Goal: Information Seeking & Learning: Learn about a topic

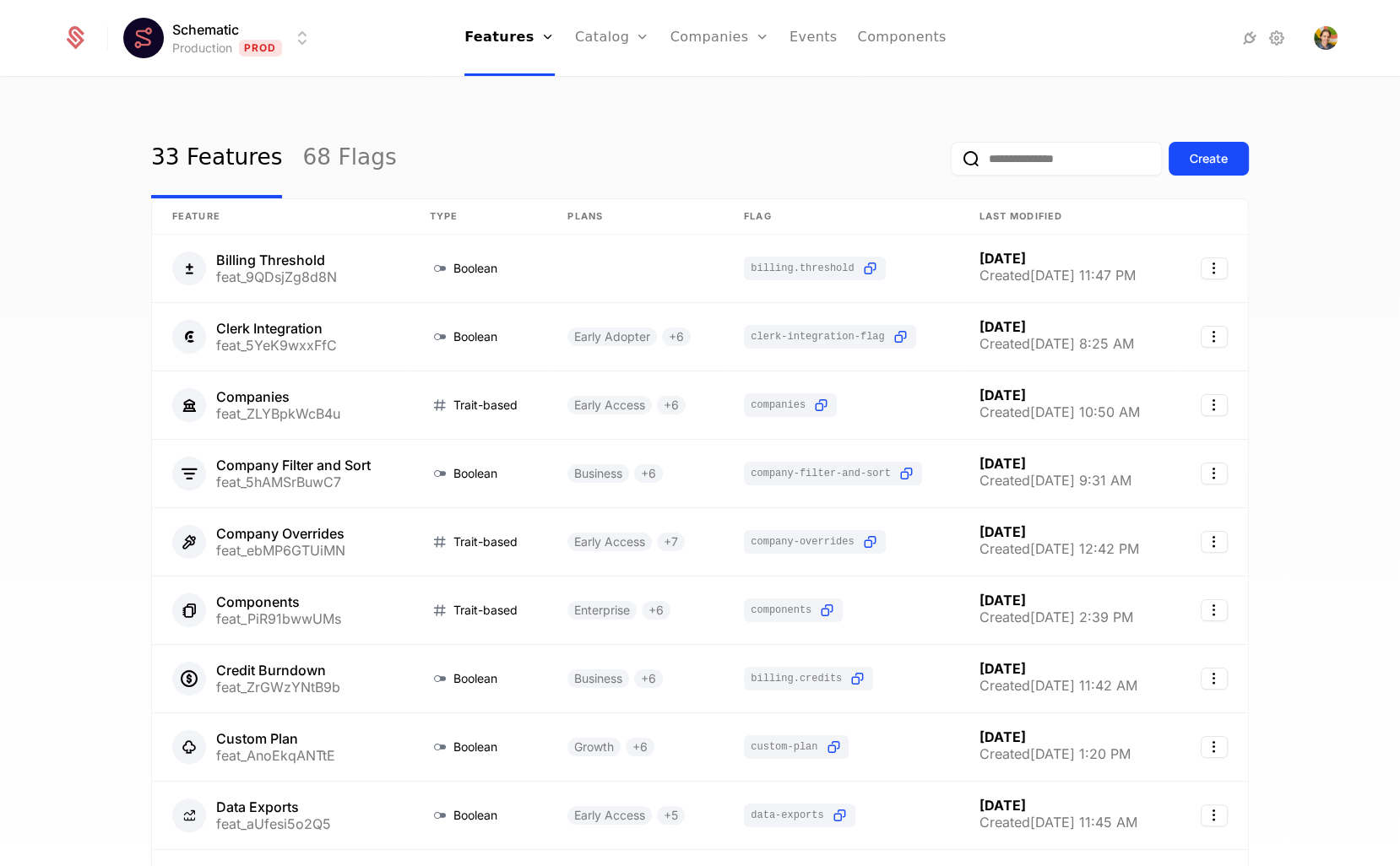
click at [566, 132] on div "33 Features 68 Flags Create" at bounding box center [700, 158] width 1098 height 79
click at [715, 27] on link "Companies" at bounding box center [720, 38] width 99 height 76
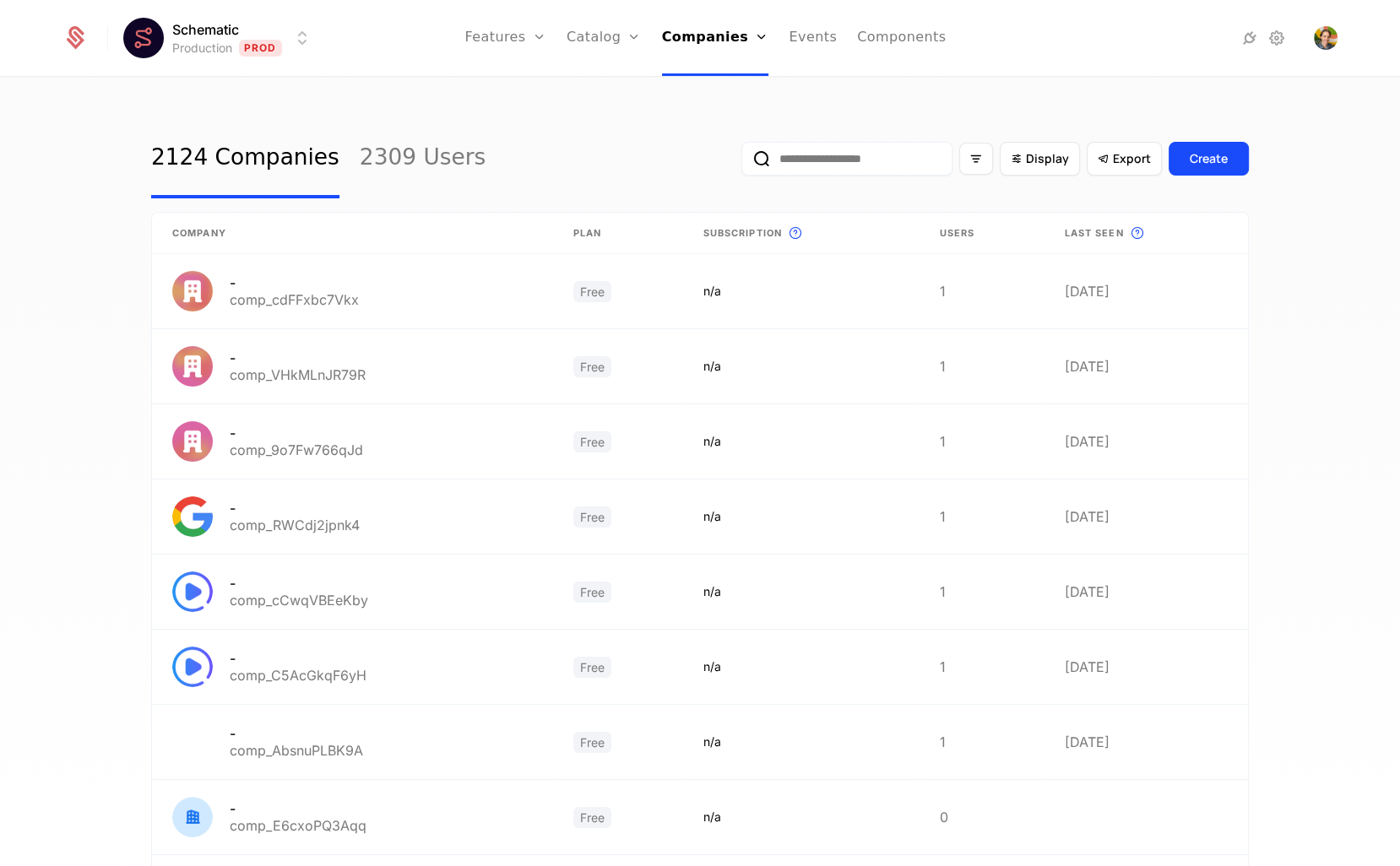
click at [936, 103] on div "2124 Companies 2309 Users Display Export Create Company Plan Subscription This …" at bounding box center [700, 477] width 1400 height 798
click at [984, 158] on icon "Filter options" at bounding box center [975, 158] width 15 height 15
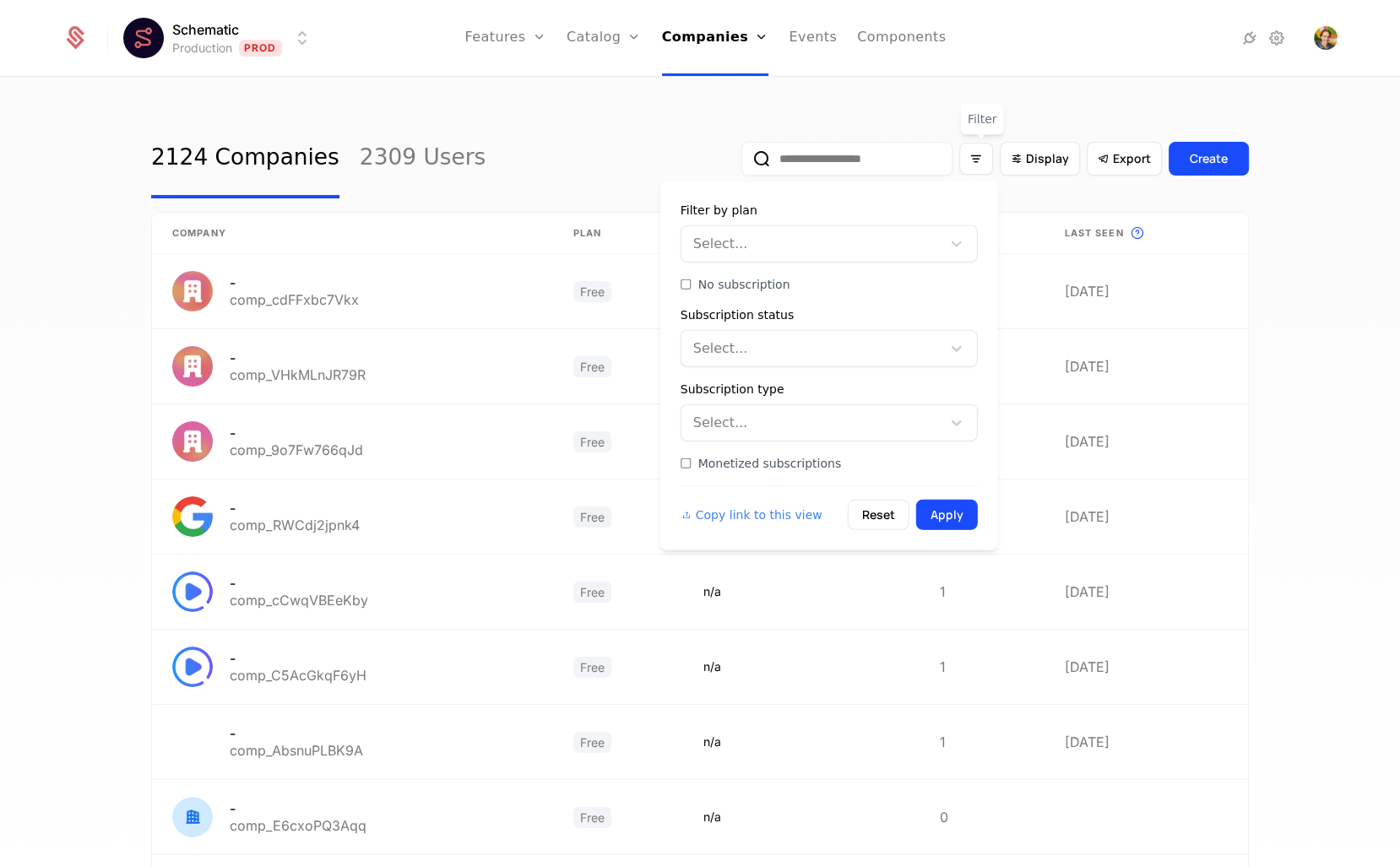
click at [761, 457] on span "Monetized subscriptions" at bounding box center [769, 463] width 144 height 17
click at [941, 509] on button "Apply" at bounding box center [948, 515] width 61 height 31
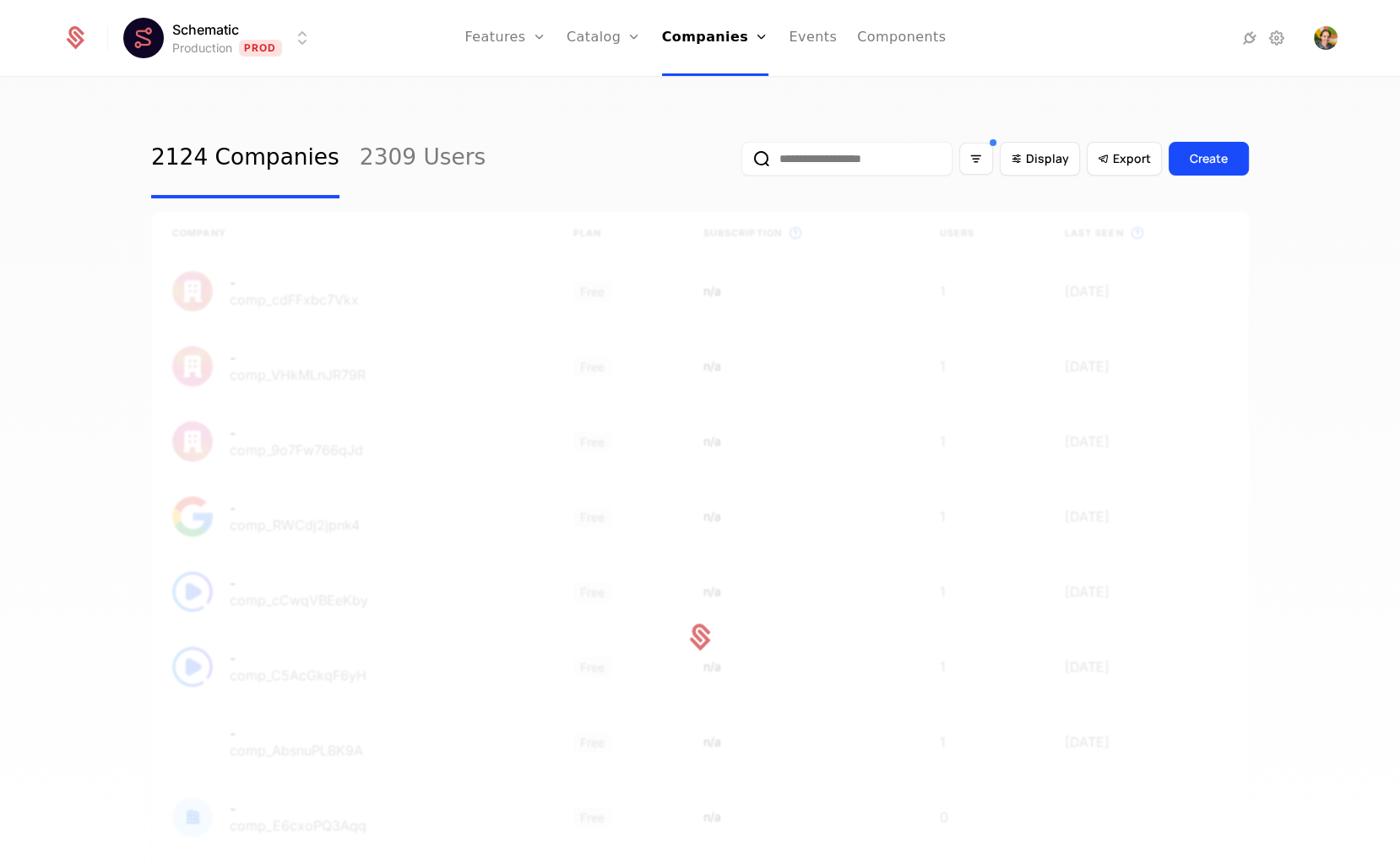
click at [583, 133] on div "2124 Companies 2309 Users Display Export Create" at bounding box center [700, 158] width 1098 height 79
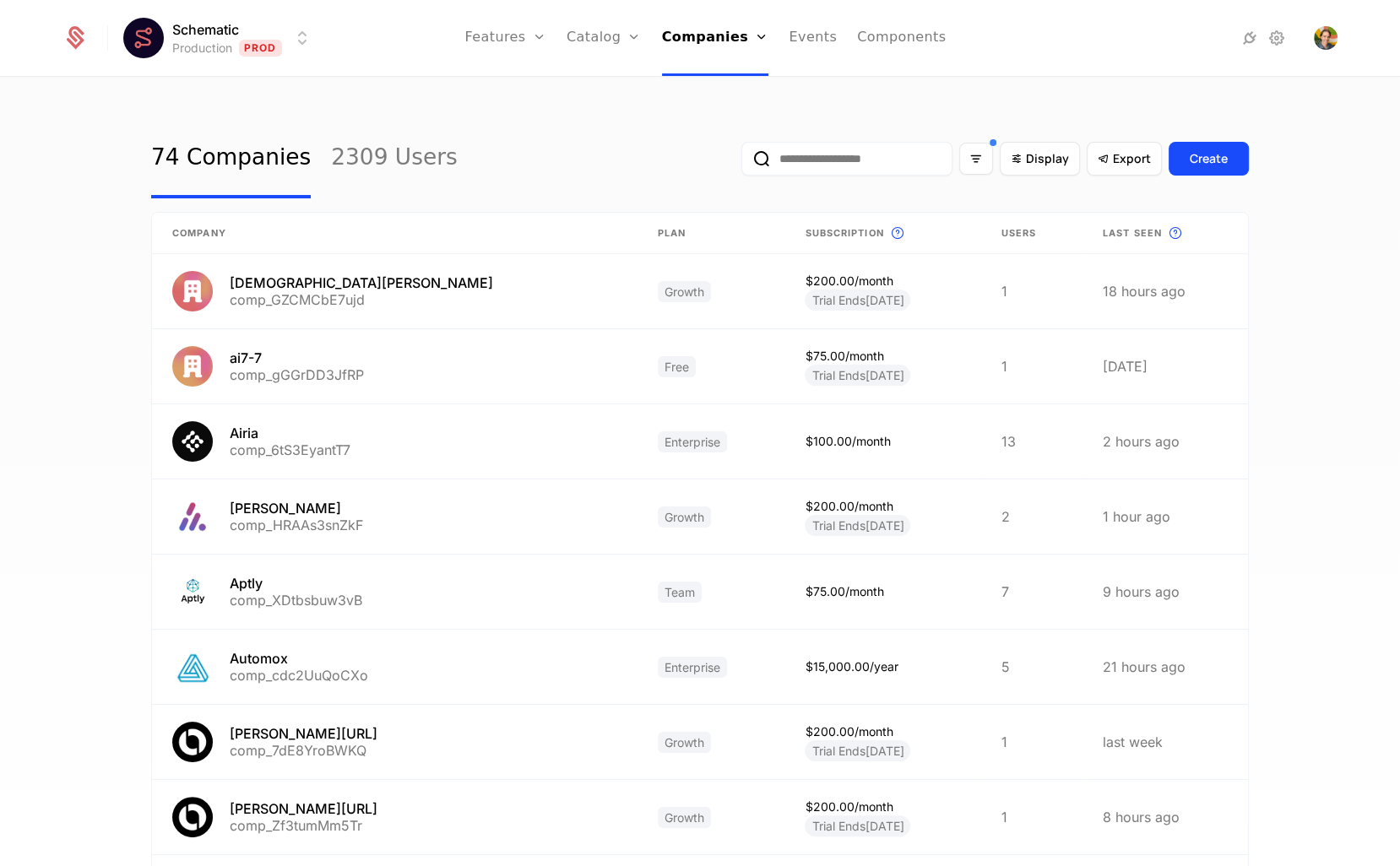
click at [550, 135] on div "74 Companies 2309 Users Display Export Create" at bounding box center [700, 158] width 1098 height 79
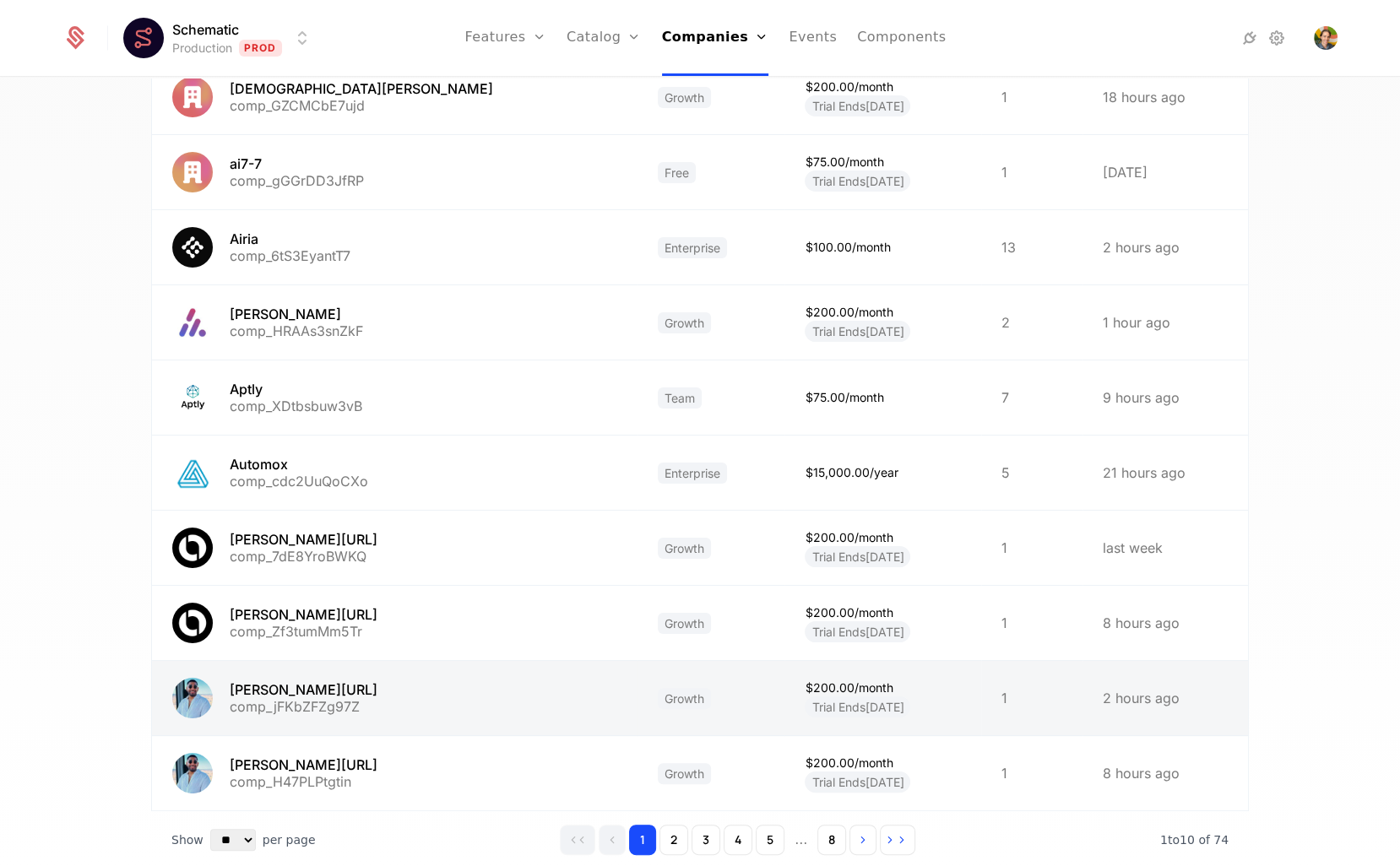
scroll to position [247, 0]
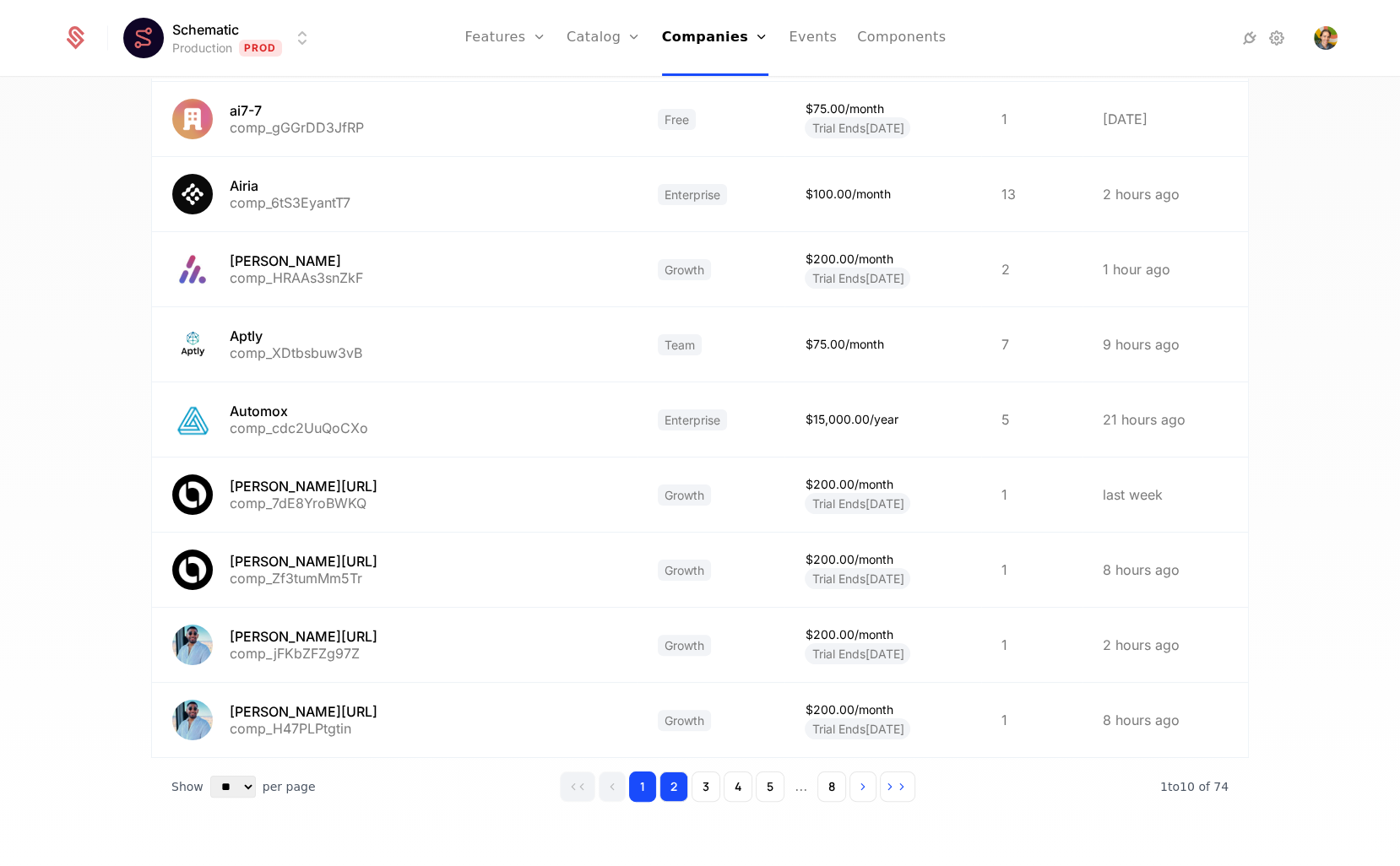
click at [669, 774] on button "2" at bounding box center [673, 787] width 29 height 31
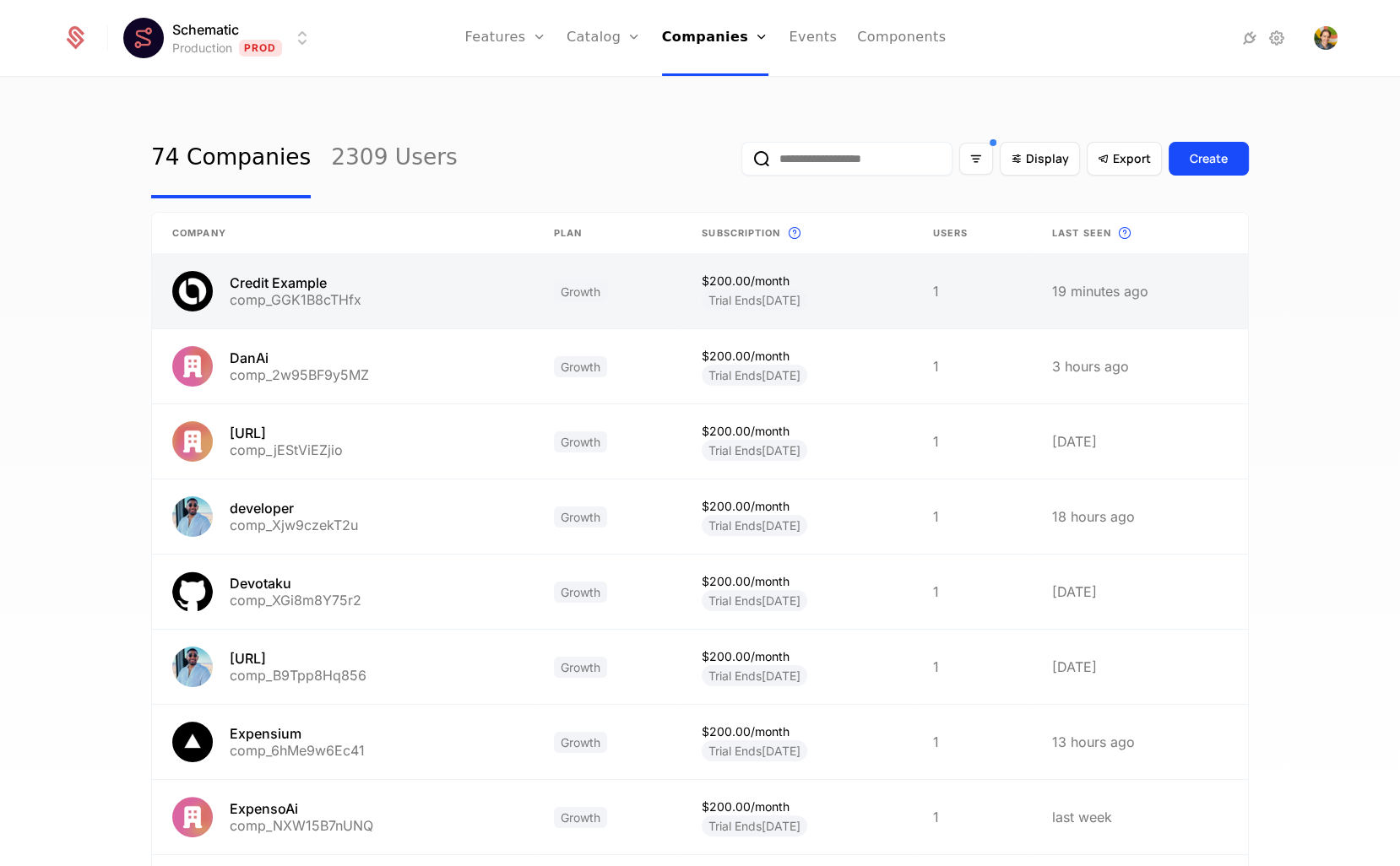
click at [417, 297] on link at bounding box center [344, 291] width 382 height 74
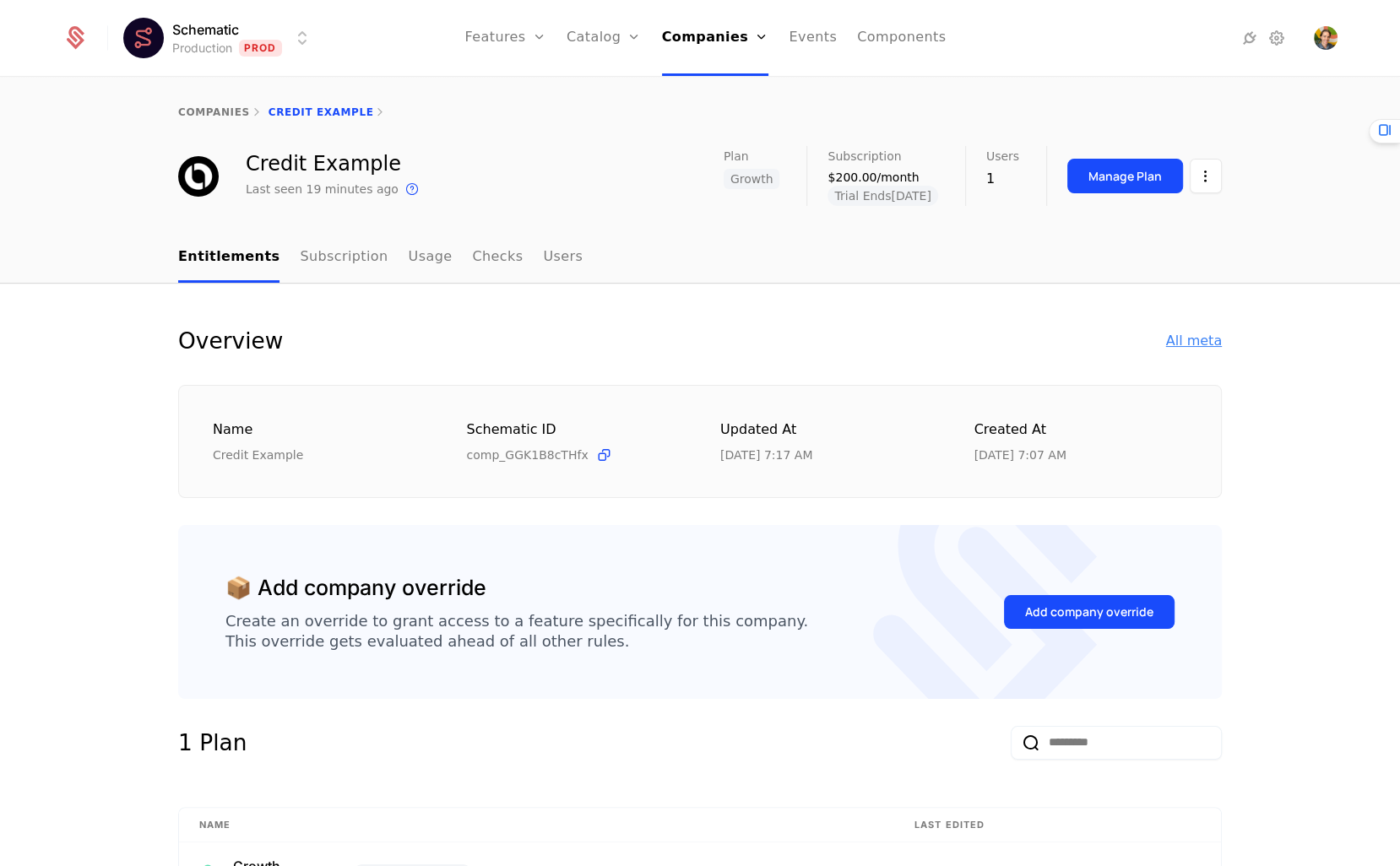
click at [1182, 334] on div "All meta" at bounding box center [1194, 340] width 55 height 20
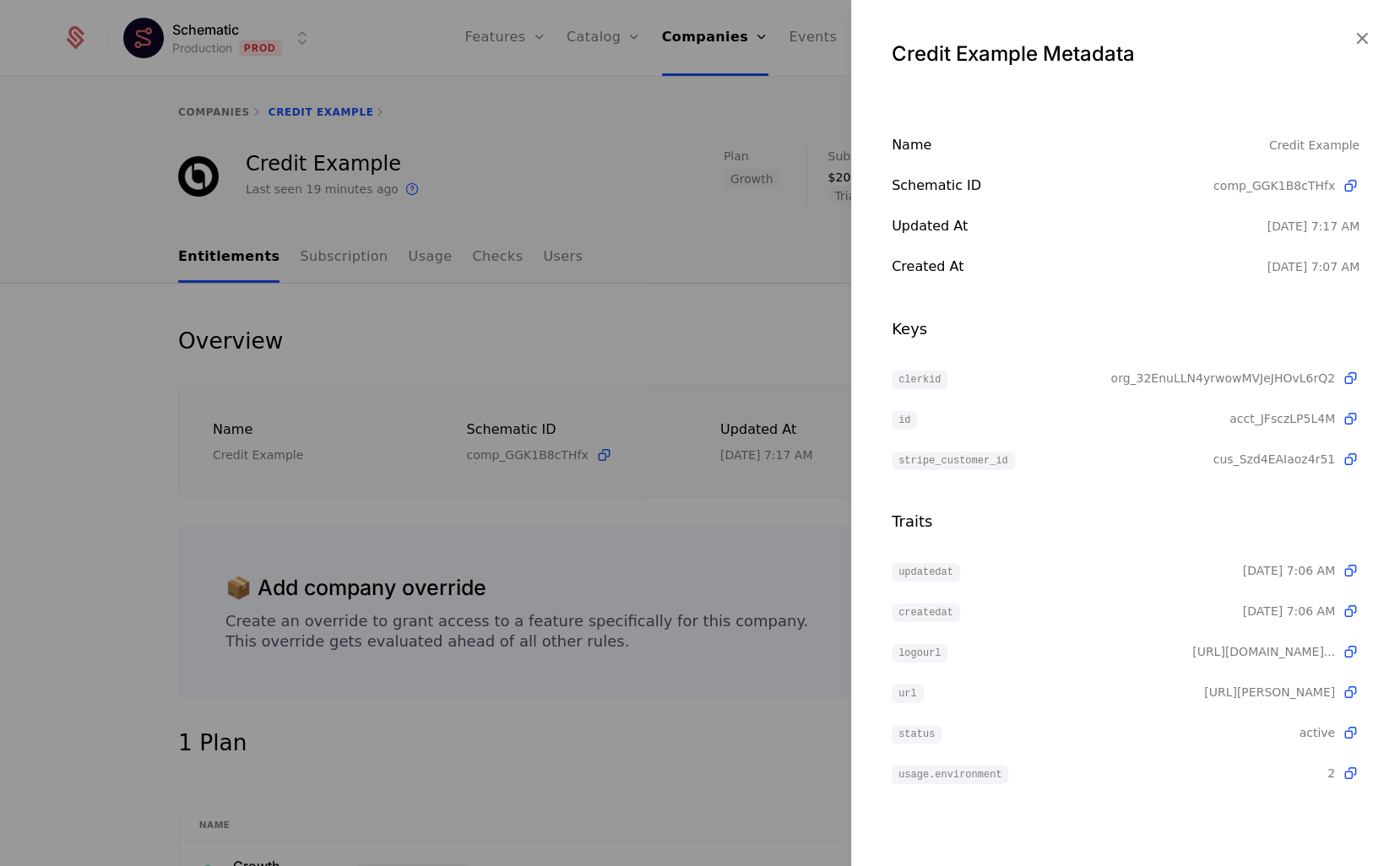
click at [767, 347] on div at bounding box center [700, 433] width 1400 height 866
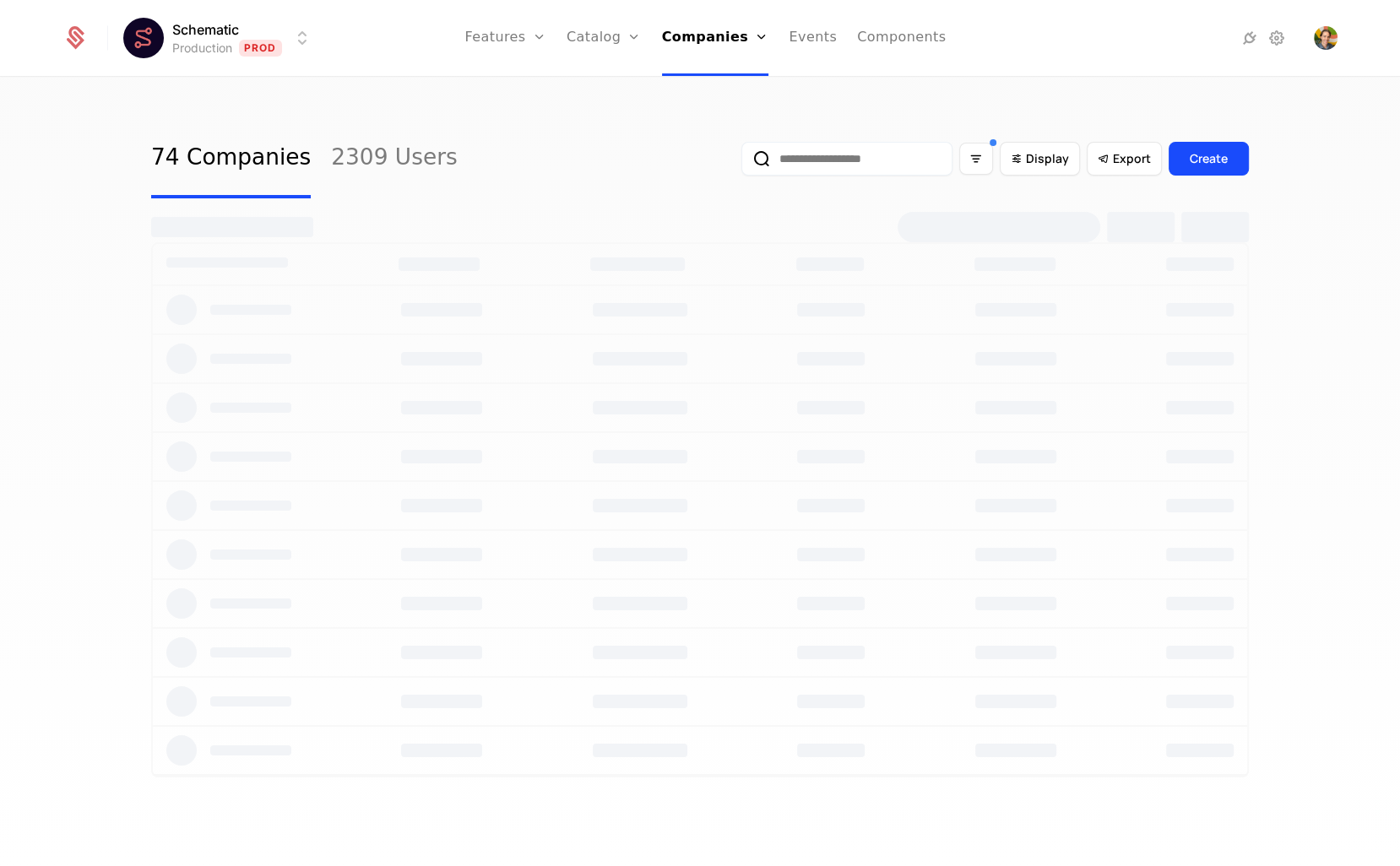
click at [680, 194] on div "74 Companies 2309 Users Display Export Create" at bounding box center [700, 158] width 1098 height 79
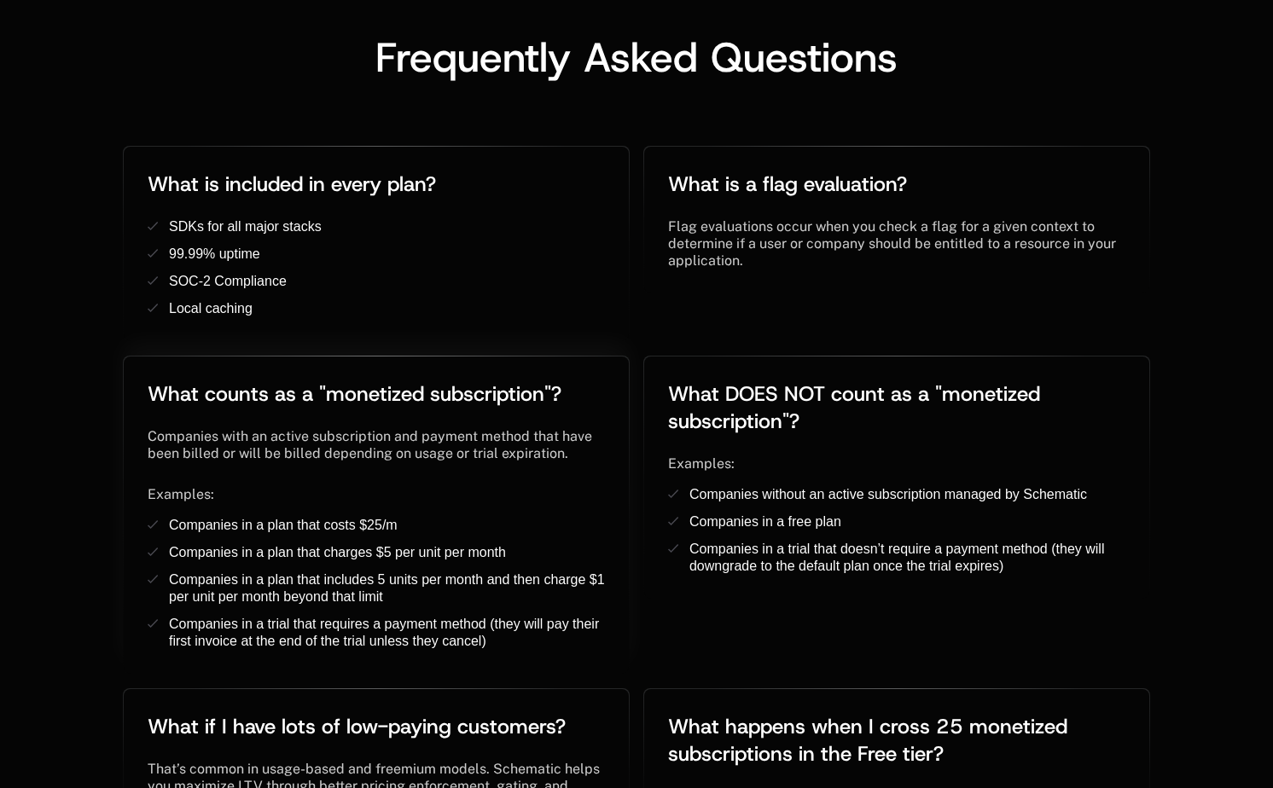
scroll to position [3082, 0]
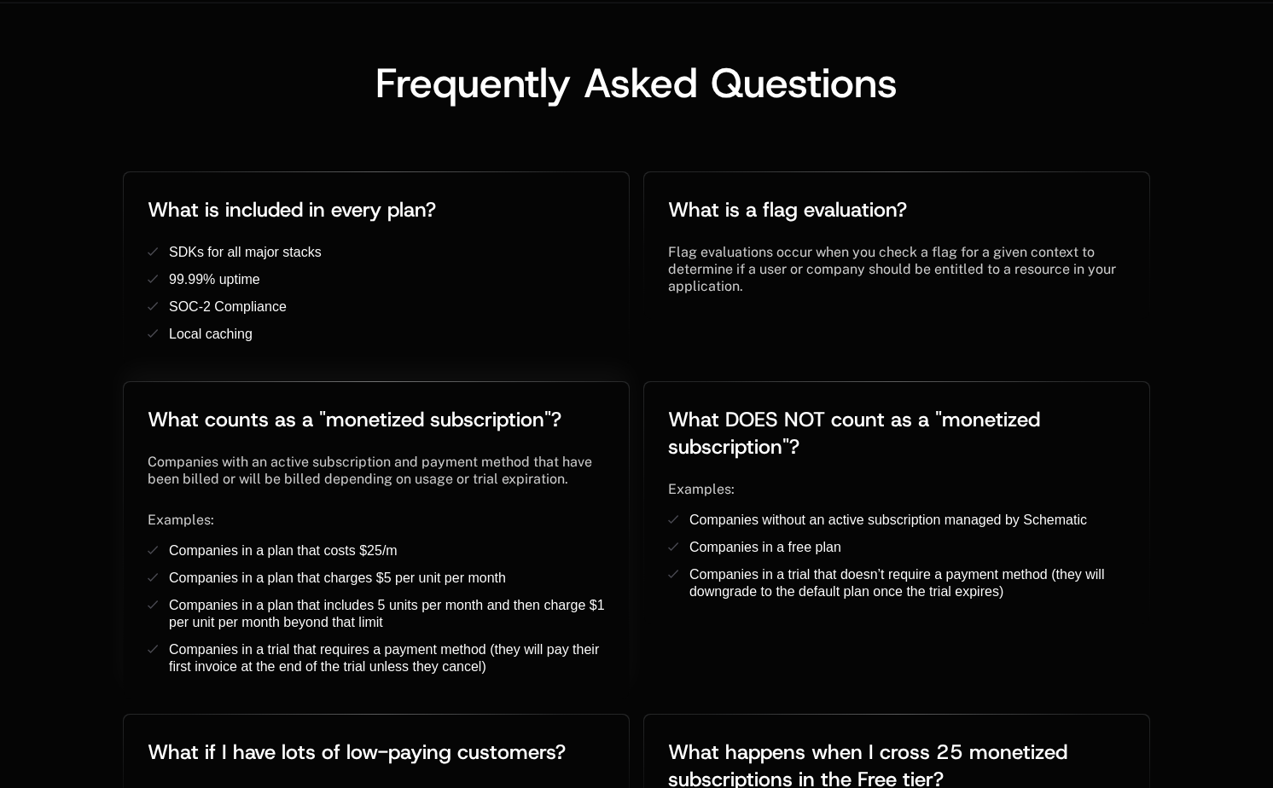
click at [328, 454] on span "Companies with an active subscription and payment method that have been billed …" at bounding box center [372, 470] width 448 height 33
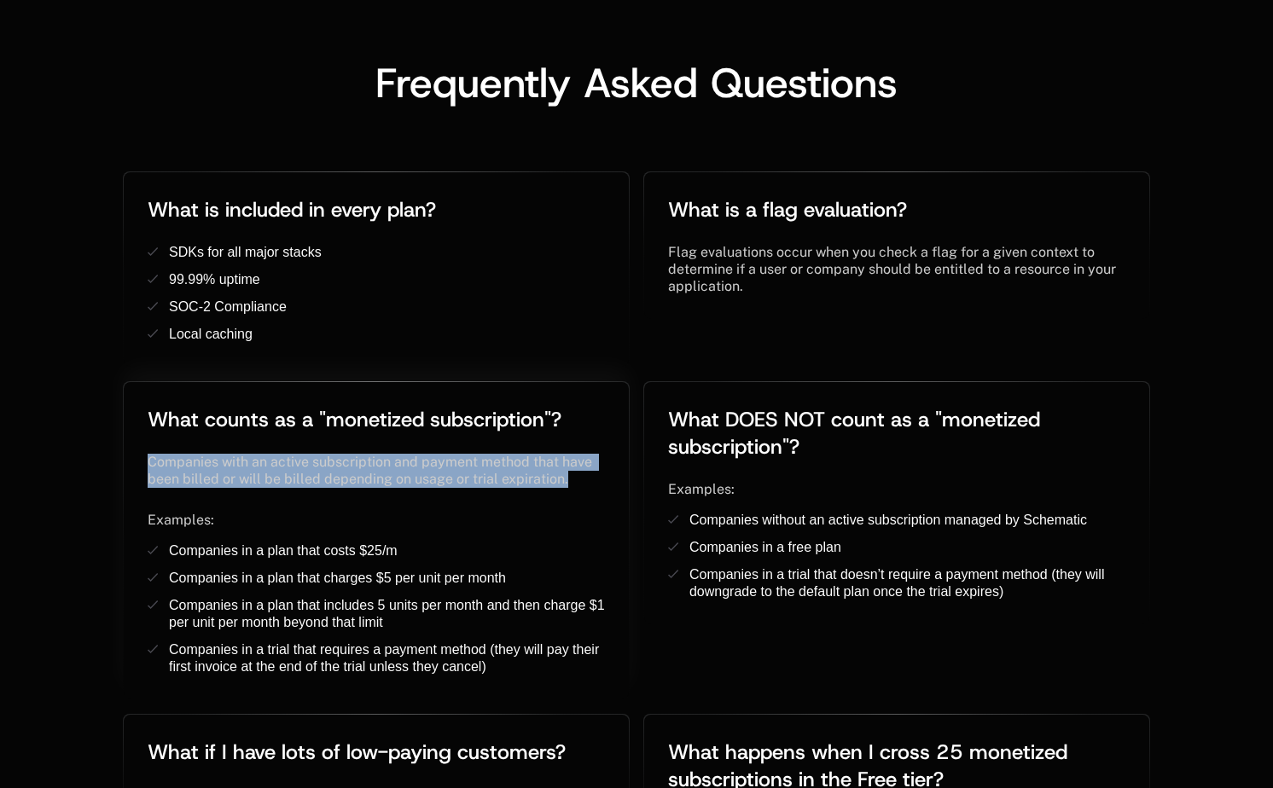
click at [328, 454] on span "Companies with an active subscription and payment method that have been billed …" at bounding box center [372, 470] width 448 height 33
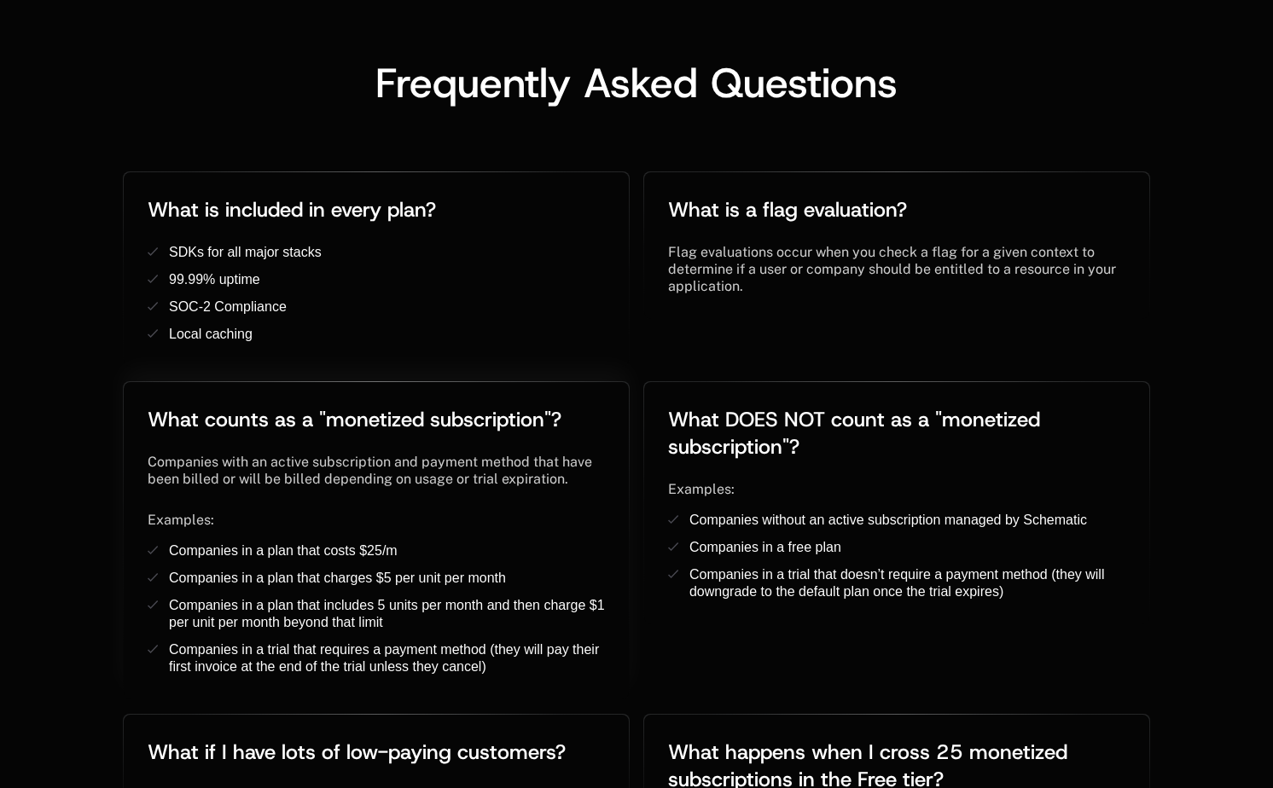
copy div
